Goal: Navigation & Orientation: Go to known website

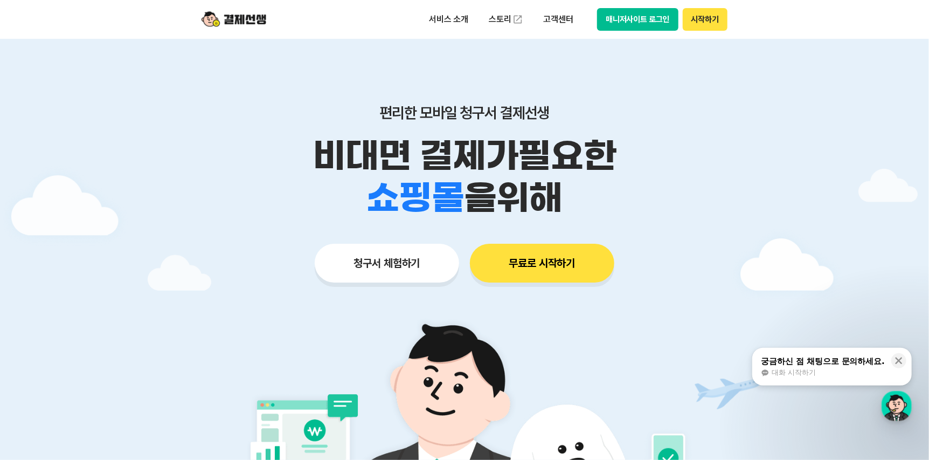
click at [149, 118] on div at bounding box center [464, 323] width 929 height 569
drag, startPoint x: 88, startPoint y: 0, endPoint x: 767, endPoint y: 195, distance: 706.4
click at [767, 195] on div at bounding box center [464, 323] width 929 height 569
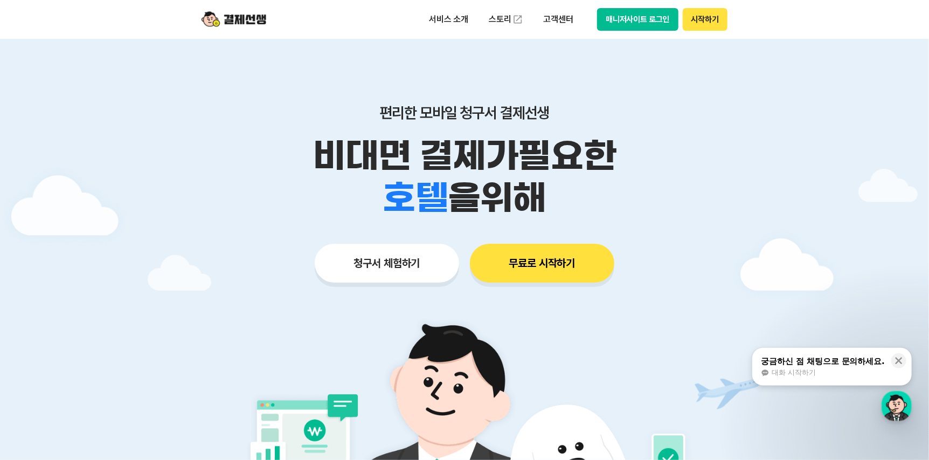
click at [698, 24] on button "시작하기" at bounding box center [705, 19] width 45 height 23
click at [612, 26] on button "매니저사이트 로그인" at bounding box center [637, 19] width 81 height 23
